Goal: Transaction & Acquisition: Obtain resource

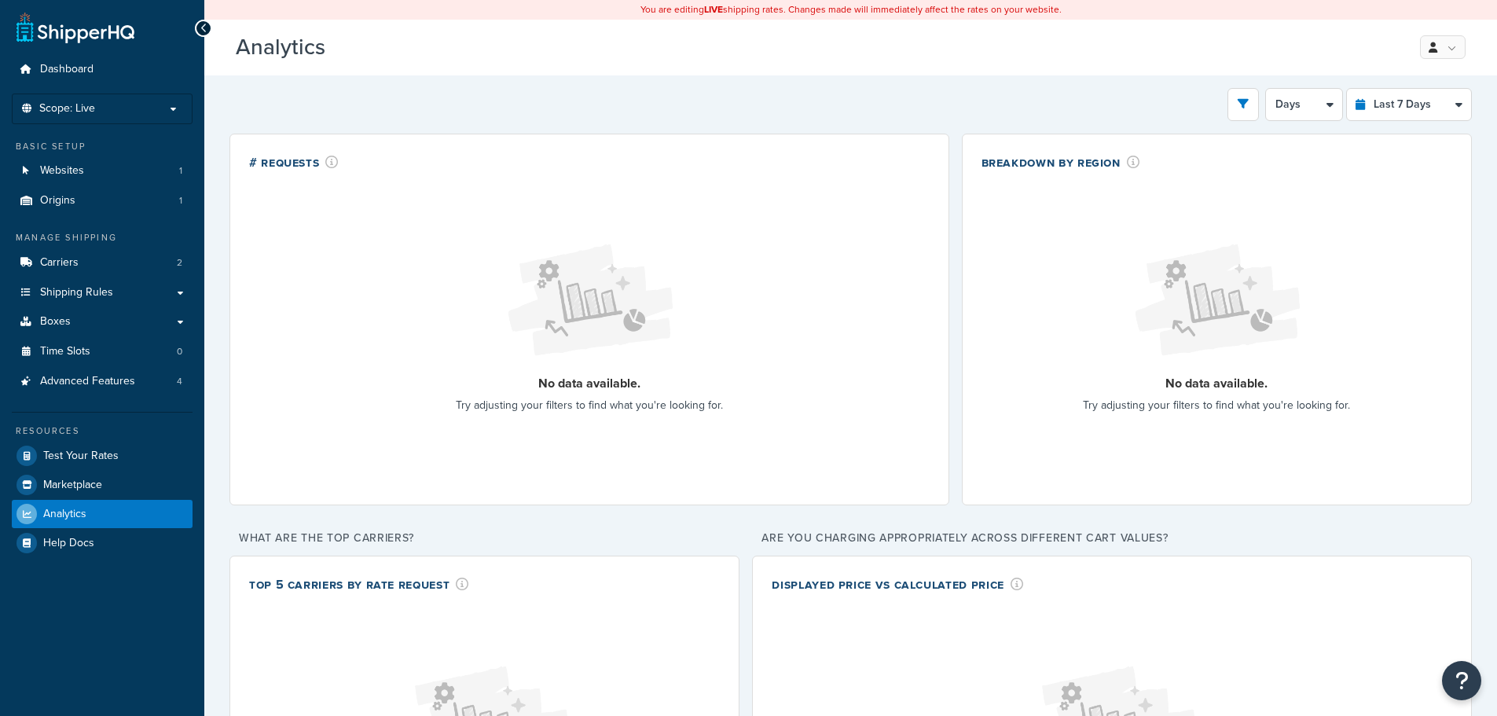
select select "last_7_days"
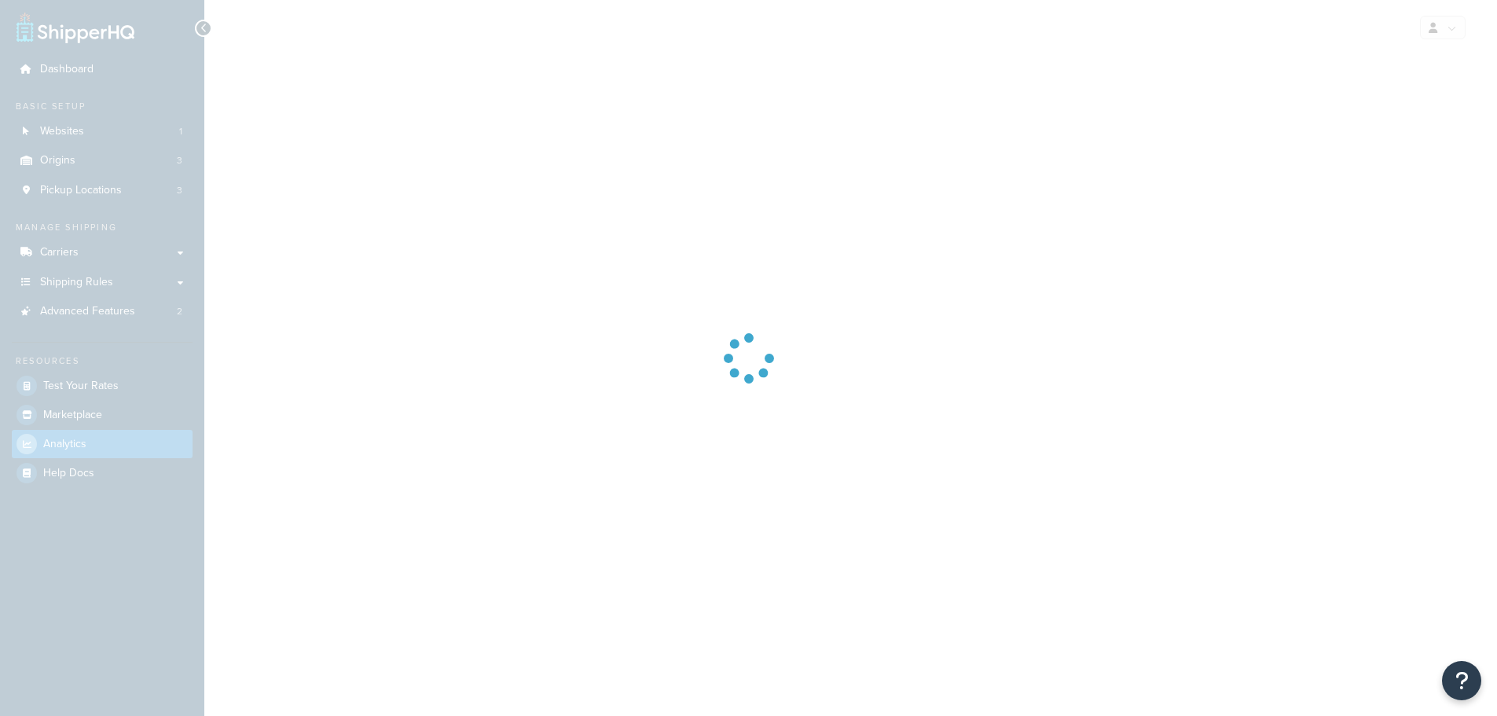
select select "last_7_days"
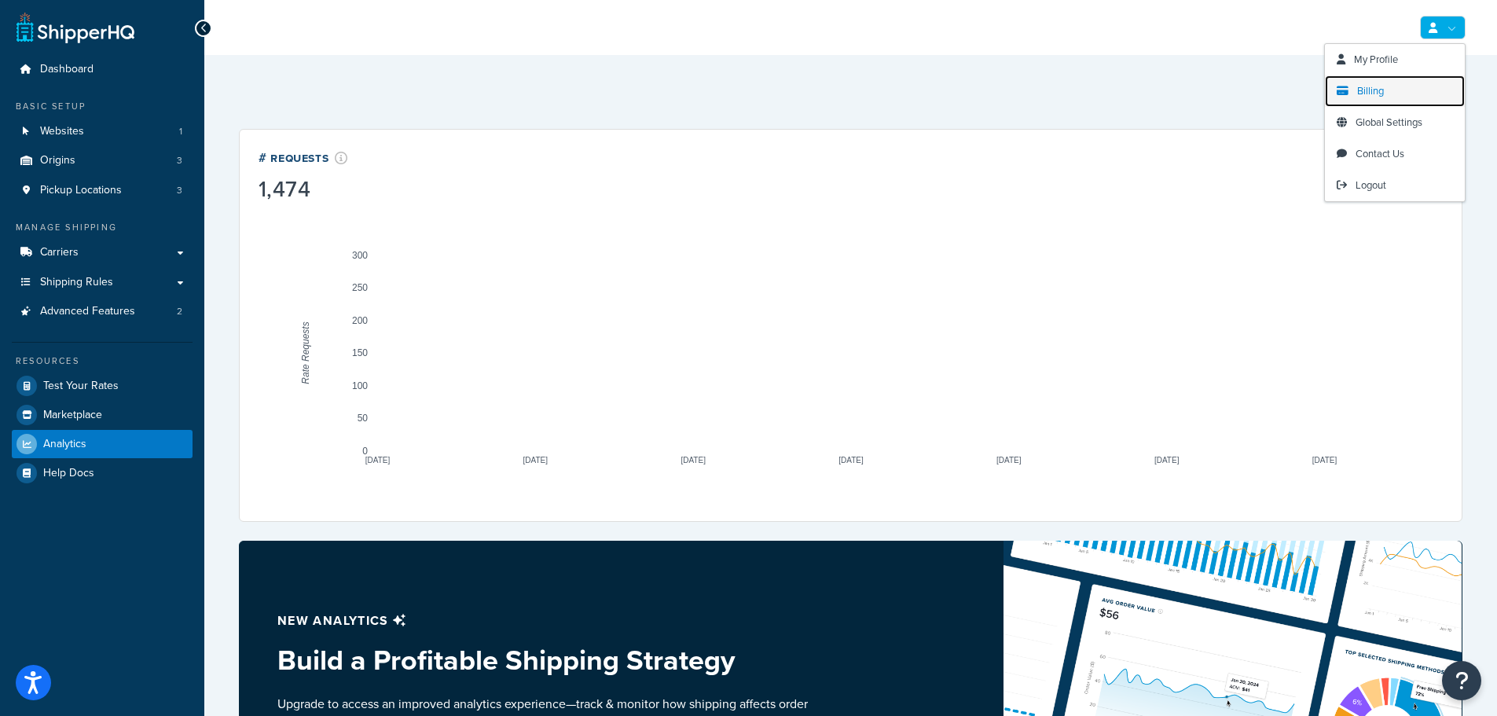
click at [1408, 97] on link "Billing" at bounding box center [1395, 90] width 140 height 31
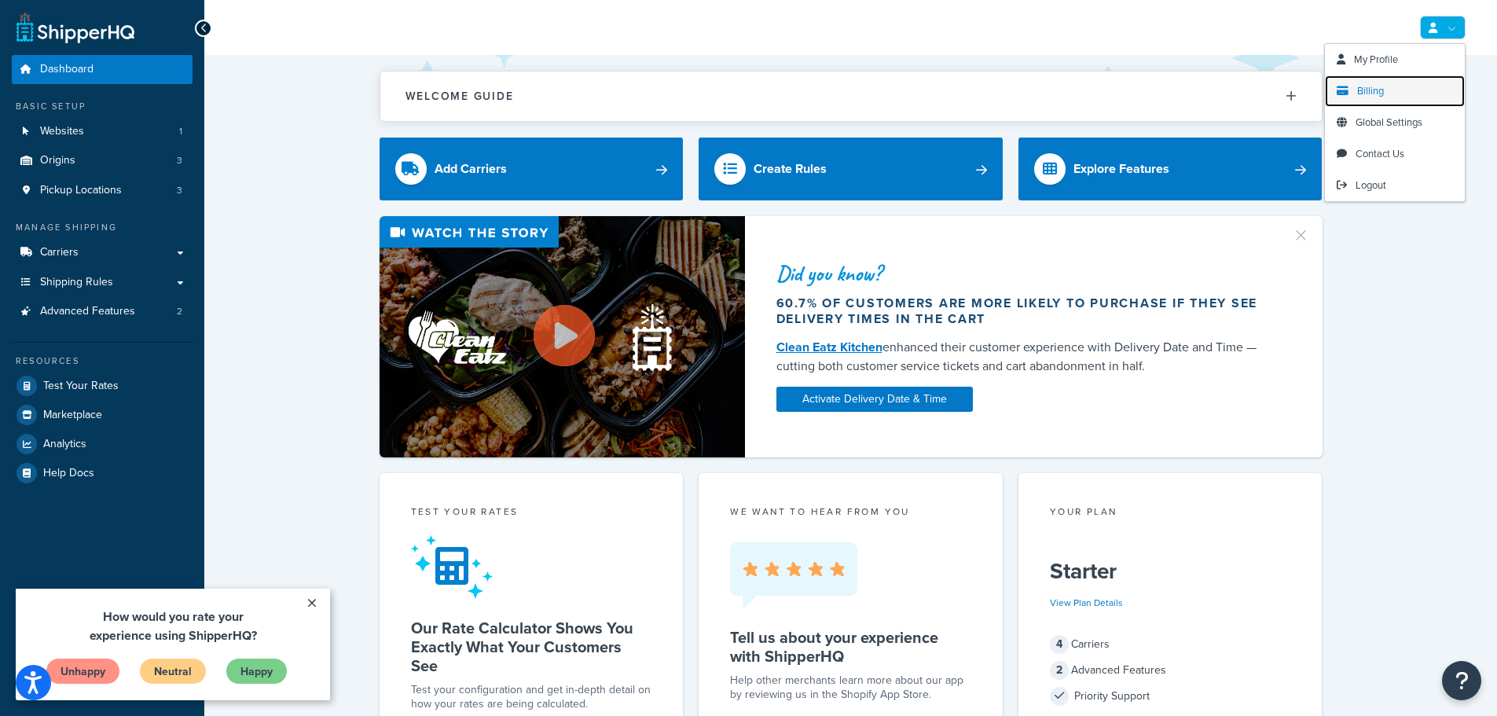
click at [1381, 101] on link "Billing" at bounding box center [1395, 90] width 140 height 31
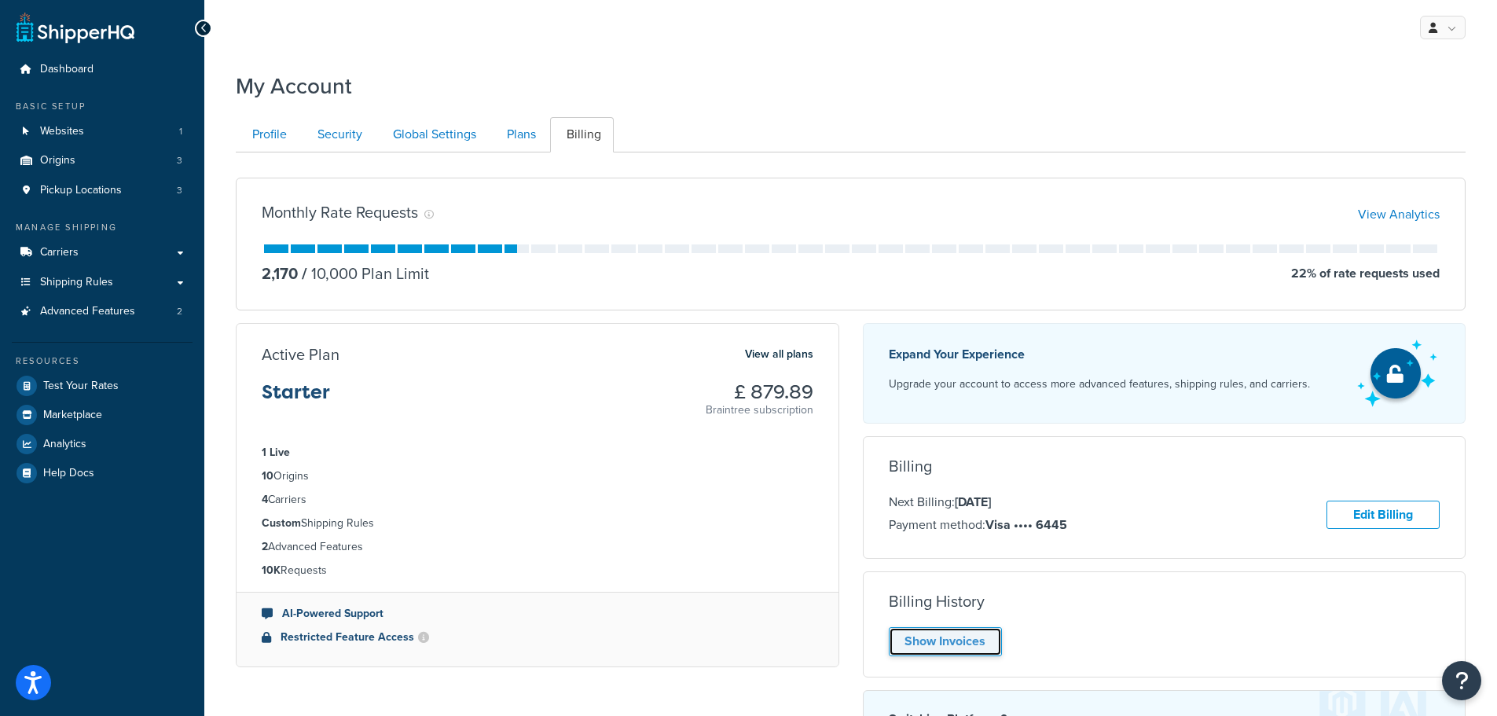
click at [952, 640] on link "Show Invoices" at bounding box center [945, 641] width 113 height 29
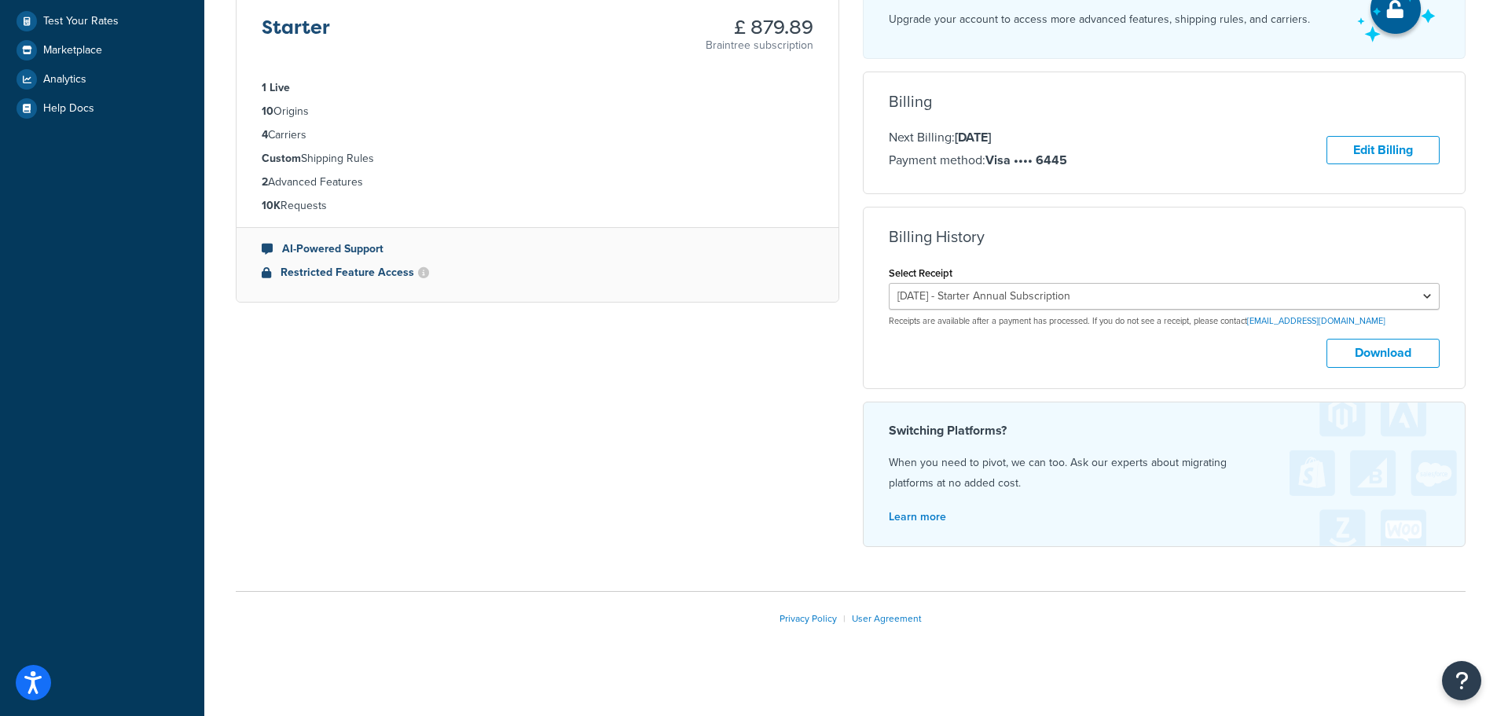
scroll to position [367, 0]
click at [1380, 350] on button "Download" at bounding box center [1383, 350] width 113 height 29
